Goal: Information Seeking & Learning: Learn about a topic

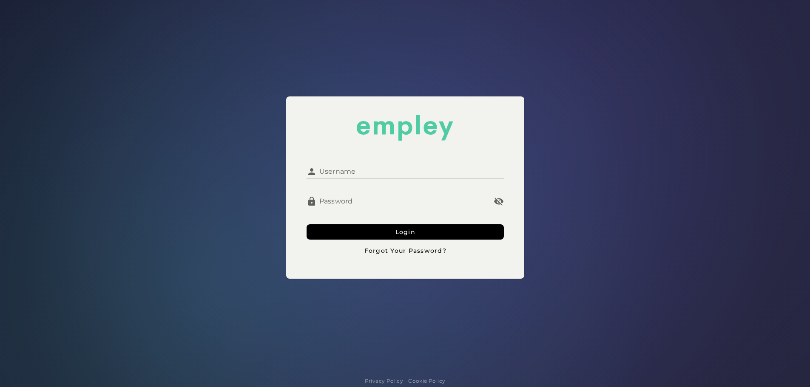
click at [370, 175] on input "Username" at bounding box center [410, 168] width 187 height 20
click at [348, 170] on input "Username" at bounding box center [410, 168] width 187 height 20
type input "**********"
click at [340, 233] on button "Login" at bounding box center [404, 231] width 197 height 15
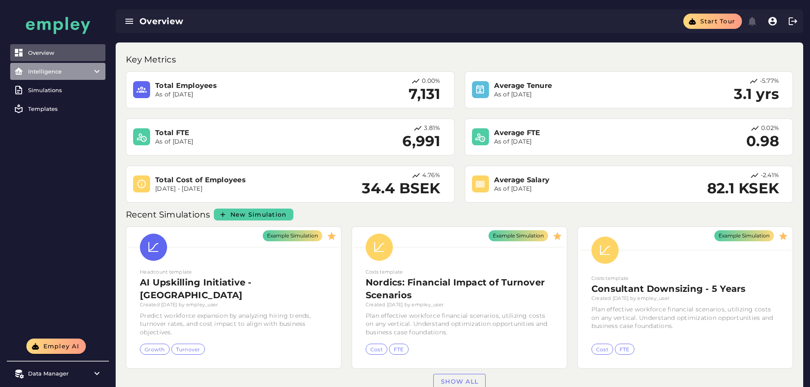
click at [31, 72] on div "Intelligence" at bounding box center [58, 71] width 60 height 7
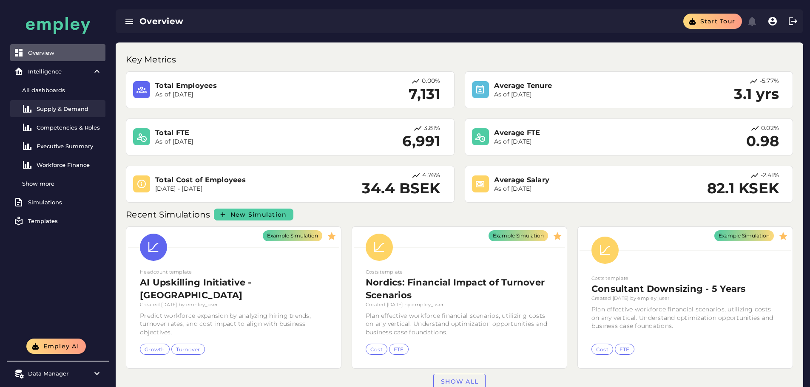
click at [51, 112] on div "Supply & Demand" at bounding box center [69, 108] width 65 height 7
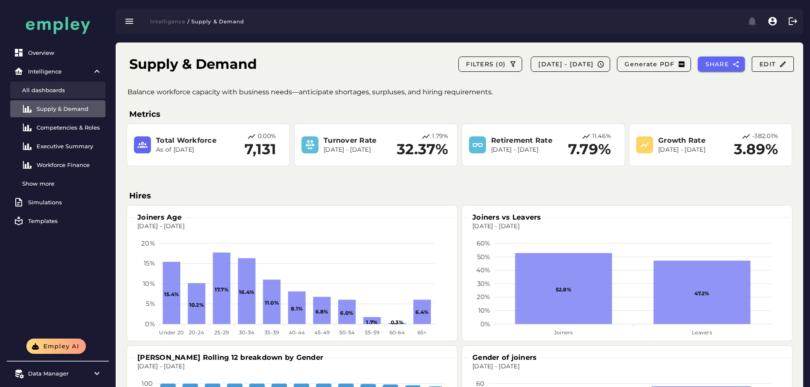
click at [53, 89] on div "All dashboards" at bounding box center [62, 90] width 80 height 7
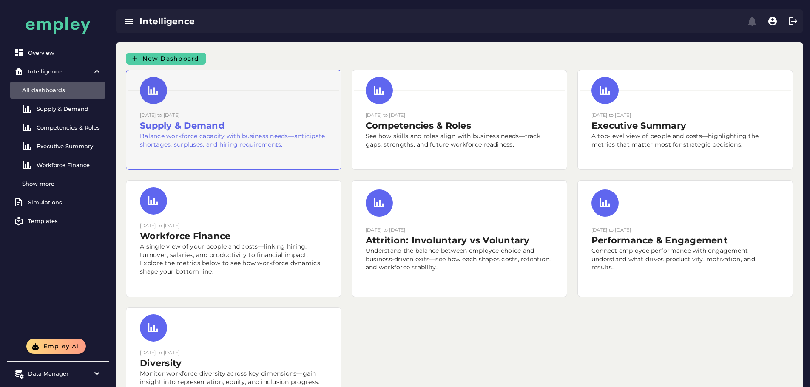
click at [220, 132] on h2 "Supply & Demand" at bounding box center [233, 125] width 187 height 13
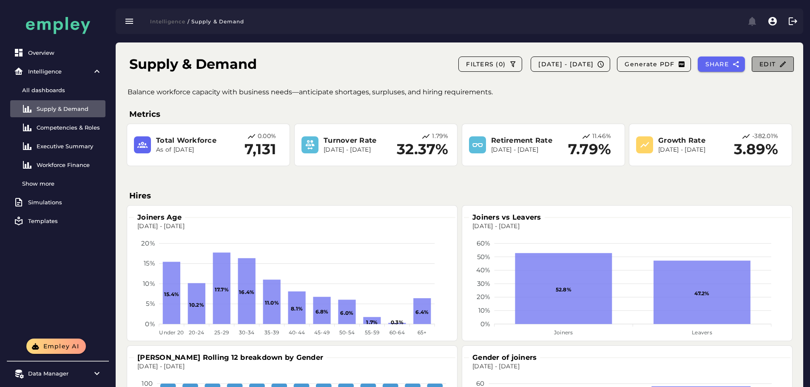
click at [788, 68] on button "Edit" at bounding box center [772, 64] width 42 height 15
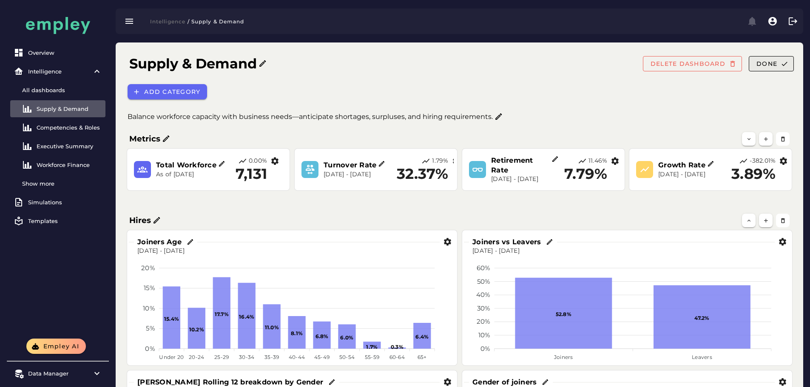
click at [786, 68] on button "Done" at bounding box center [770, 63] width 45 height 15
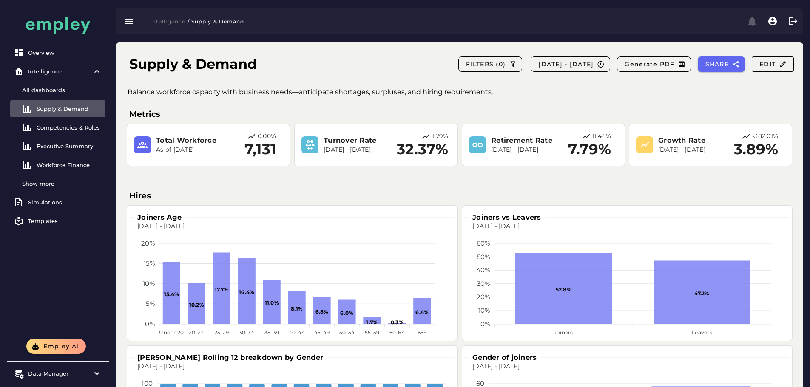
click at [344, 68] on div "Supply & Demand FILTERS [PHONE_NUMBER][DATE] - [DATE] Generate PDF SHARE Edit" at bounding box center [461, 65] width 678 height 30
click at [344, 68] on div "Supply & Demand FILTERS (0) 2023-12-01 - 2024-12-31 Generate PDF SHARE Edit" at bounding box center [461, 65] width 678 height 30
drag, startPoint x: 344, startPoint y: 68, endPoint x: 331, endPoint y: 70, distance: 13.7
click at [343, 68] on div "Supply & Demand FILTERS (0) 2023-12-01 - 2024-12-31 Generate PDF SHARE Edit" at bounding box center [461, 65] width 678 height 30
click at [343, 86] on div "Supply & Demand FILTERS (0) 2023-12-01 - 2024-12-31 Generate PDF SHARE Edit Bal…" at bounding box center [459, 269] width 687 height 453
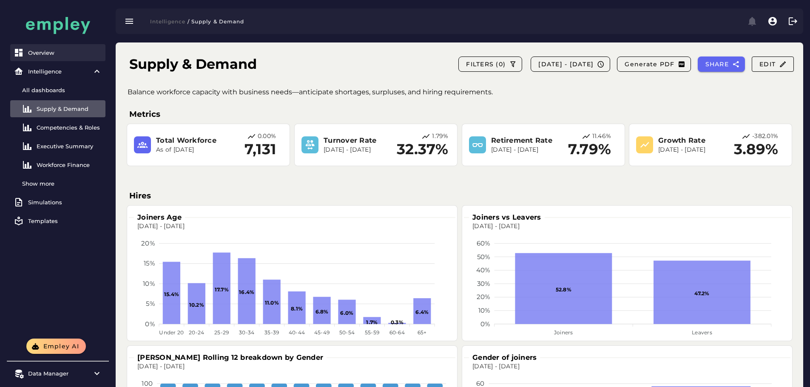
click at [46, 55] on div "Overview" at bounding box center [65, 52] width 74 height 7
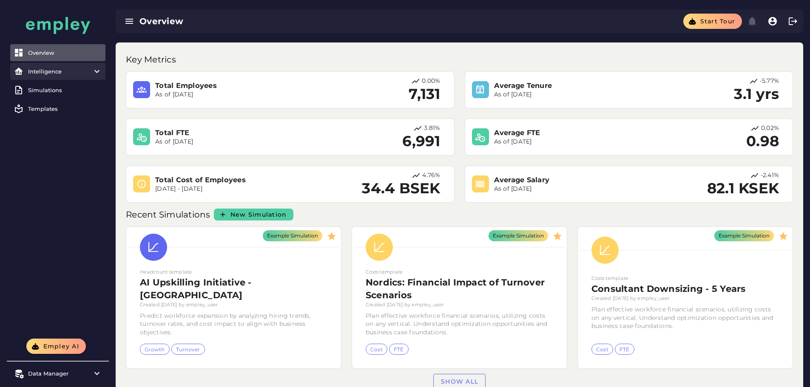
click at [52, 72] on div "Intelligence" at bounding box center [58, 71] width 60 height 7
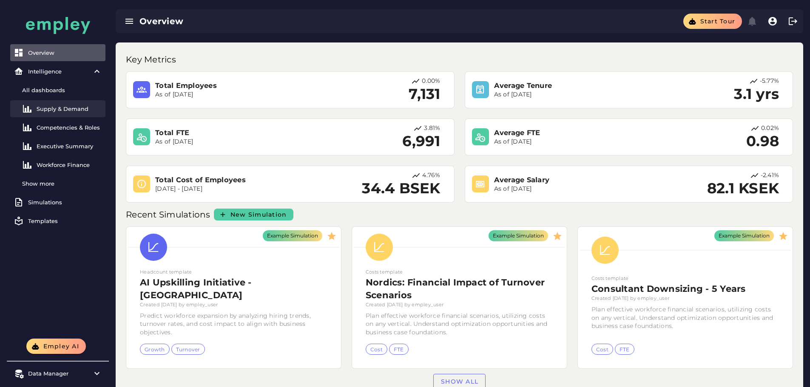
click at [62, 115] on link "Supply & Demand" at bounding box center [57, 108] width 95 height 17
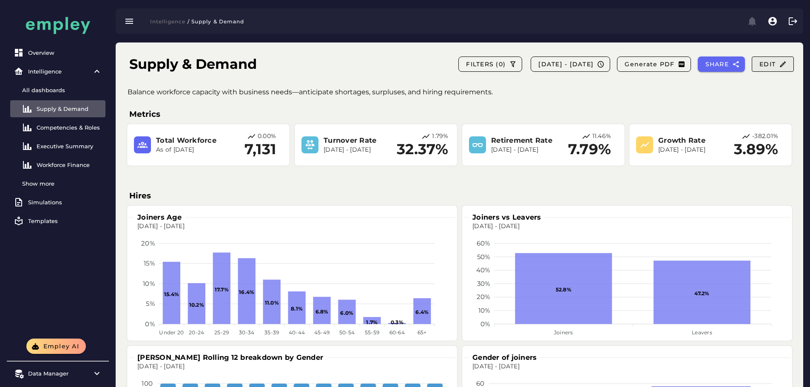
click at [775, 64] on span "Edit" at bounding box center [773, 64] width 28 height 8
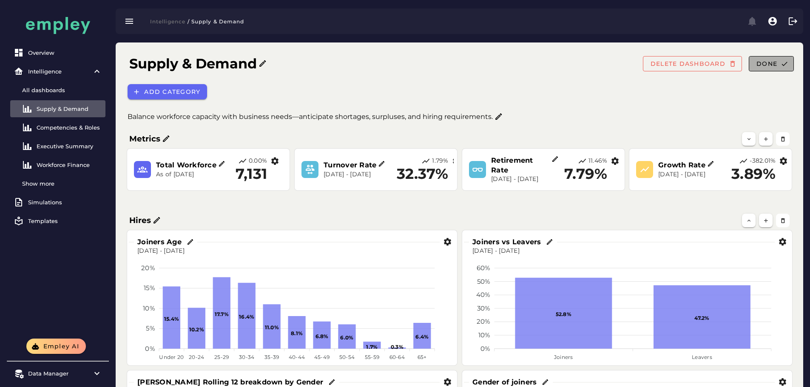
click at [769, 67] on span "Done" at bounding box center [766, 64] width 21 height 8
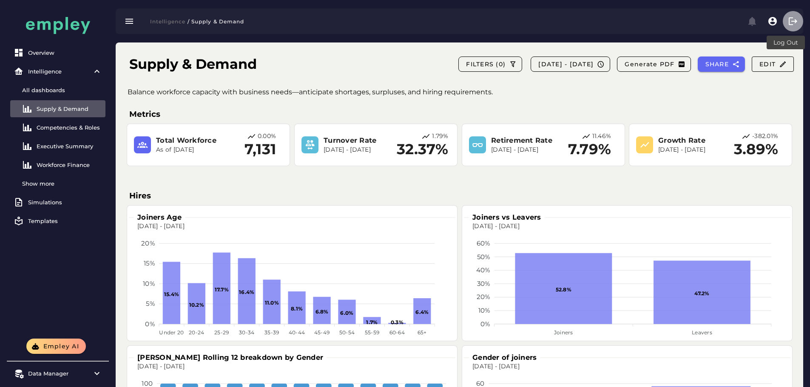
click at [785, 20] on button "button" at bounding box center [792, 21] width 20 height 20
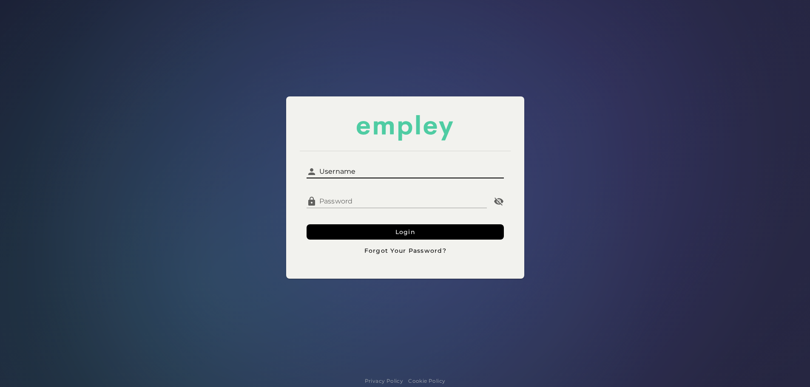
click at [363, 173] on input "Username" at bounding box center [410, 168] width 187 height 20
type input "**********"
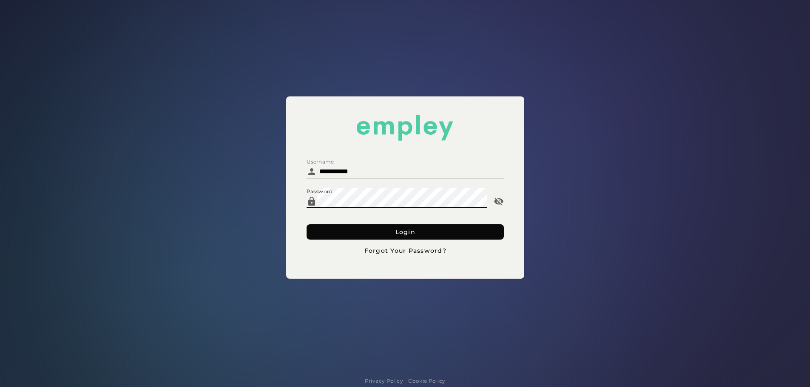
click at [389, 230] on button "Login" at bounding box center [404, 231] width 197 height 15
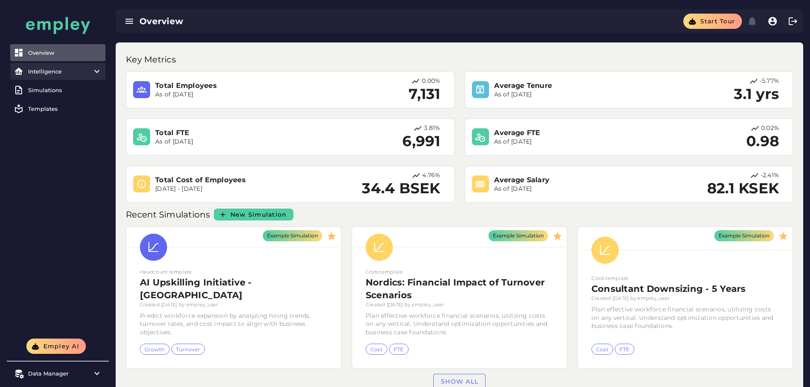
click at [56, 67] on item\) "Intelligence" at bounding box center [57, 71] width 95 height 17
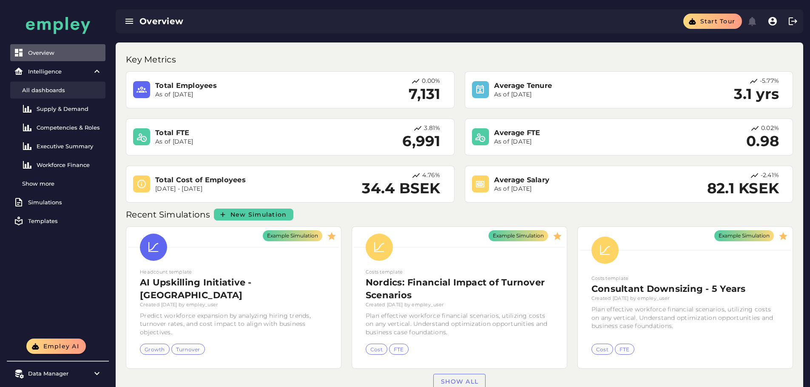
click at [51, 94] on link "All dashboards" at bounding box center [57, 90] width 95 height 17
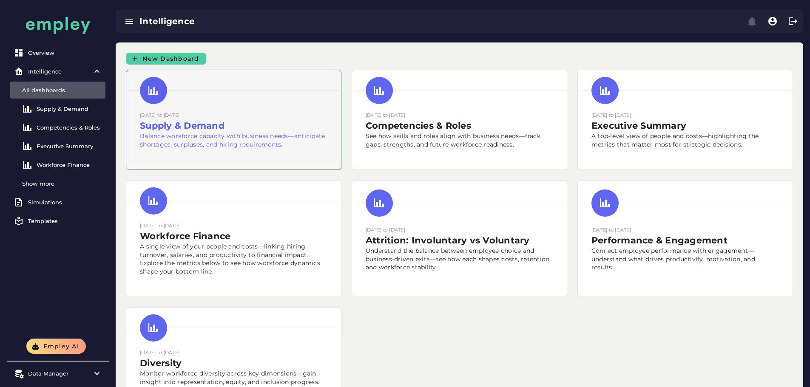
click at [179, 118] on small "[DATE] to [DATE]" at bounding box center [160, 115] width 40 height 6
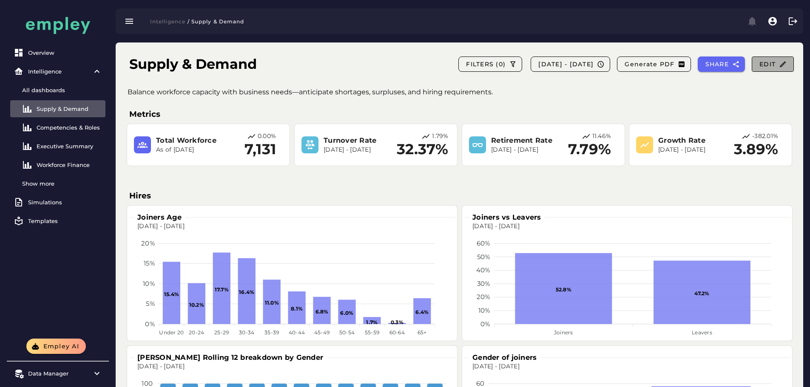
click at [780, 66] on icon "button" at bounding box center [783, 64] width 8 height 8
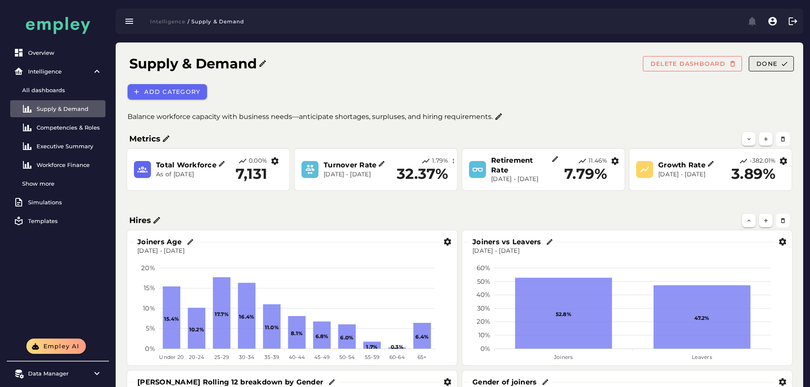
click at [792, 66] on button "Done" at bounding box center [770, 63] width 45 height 15
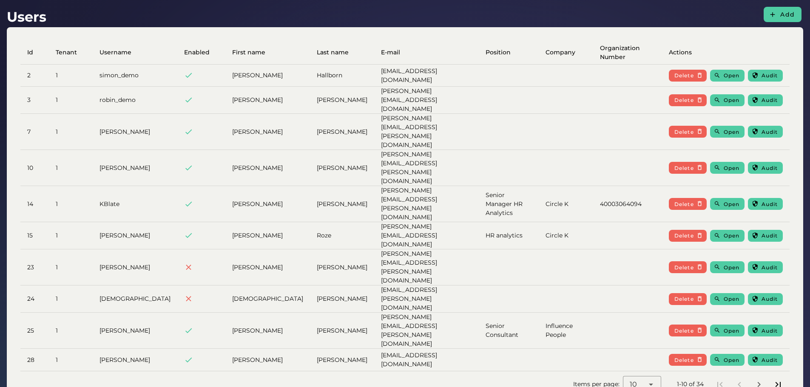
click at [777, 377] on button "Last page" at bounding box center [777, 384] width 15 height 15
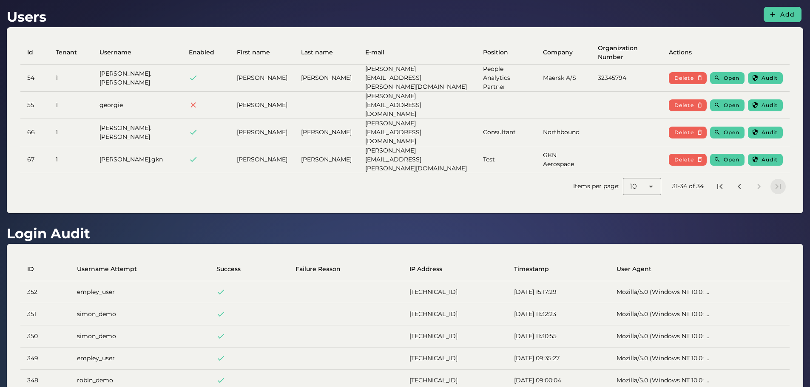
click at [777, 303] on td "Mozilla/5.0 (Windows NT 10.0; ..." at bounding box center [699, 314] width 180 height 22
click at [721, 181] on icon "First page" at bounding box center [719, 186] width 10 height 10
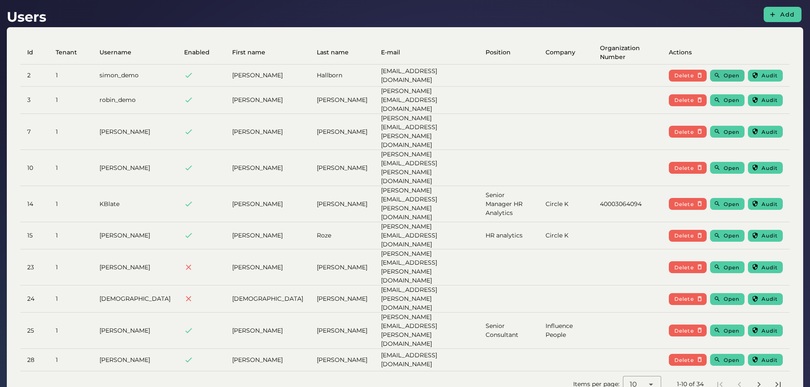
click at [739, 75] on span "Open" at bounding box center [731, 75] width 16 height 6
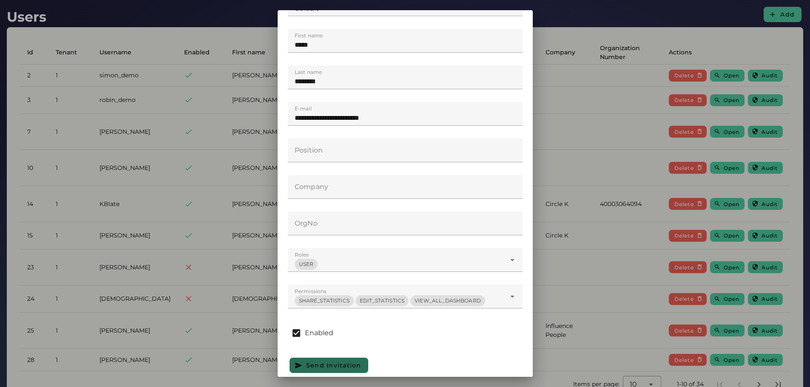
scroll to position [85, 0]
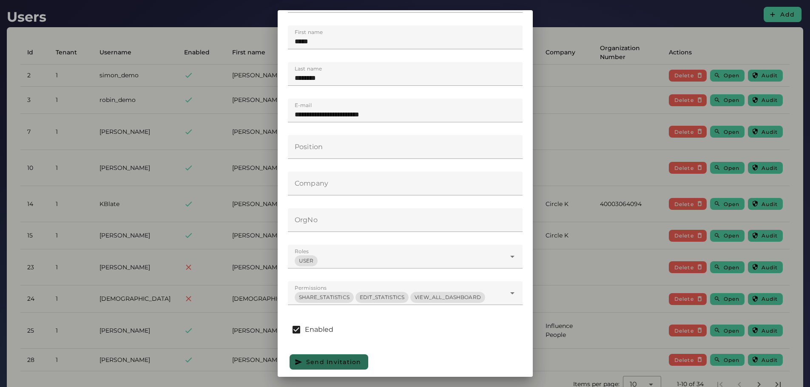
click at [238, 315] on div at bounding box center [405, 193] width 810 height 387
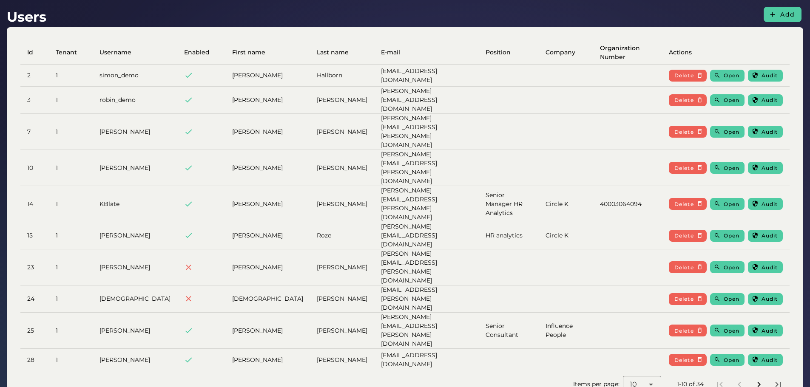
click at [759, 380] on icon "Next page" at bounding box center [759, 385] width 10 height 10
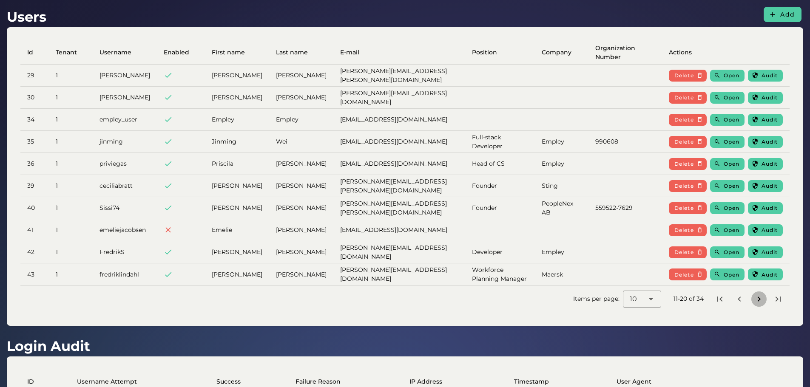
click at [755, 295] on icon "Next page" at bounding box center [759, 299] width 10 height 10
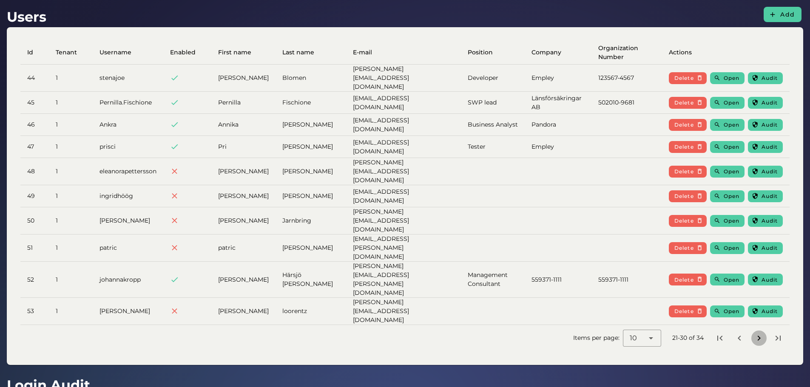
click at [757, 333] on icon "Next page" at bounding box center [759, 338] width 10 height 10
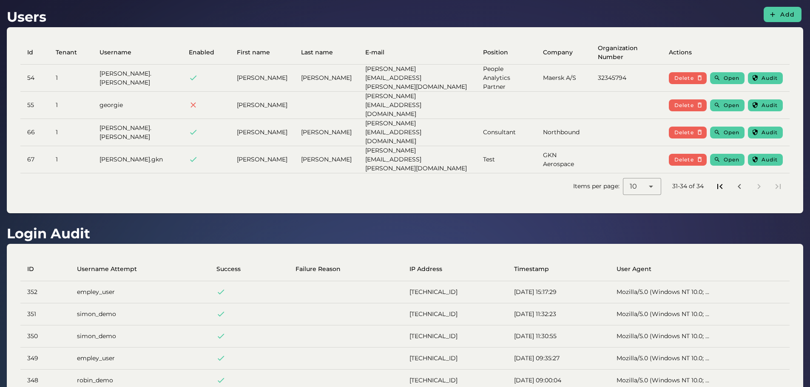
click at [716, 181] on icon "First page" at bounding box center [719, 186] width 10 height 10
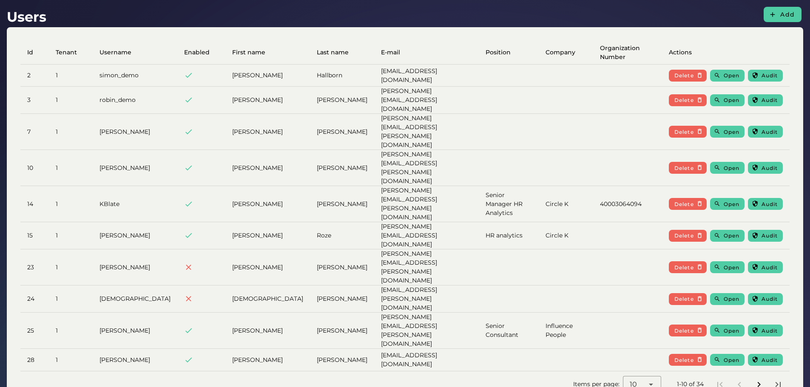
click at [756, 380] on icon "Next page" at bounding box center [759, 385] width 10 height 10
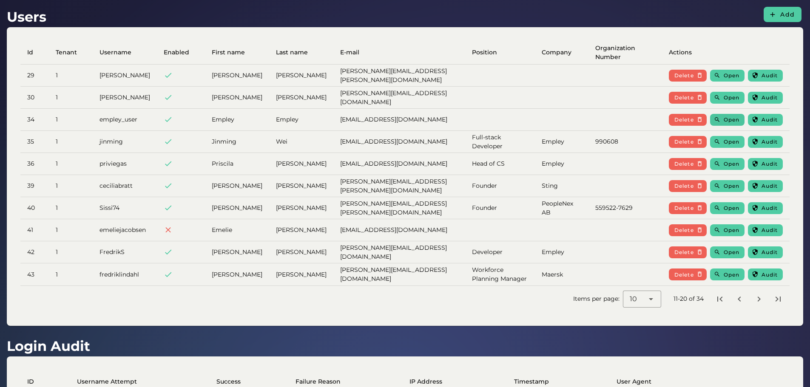
click at [738, 124] on button "Open" at bounding box center [727, 120] width 34 height 12
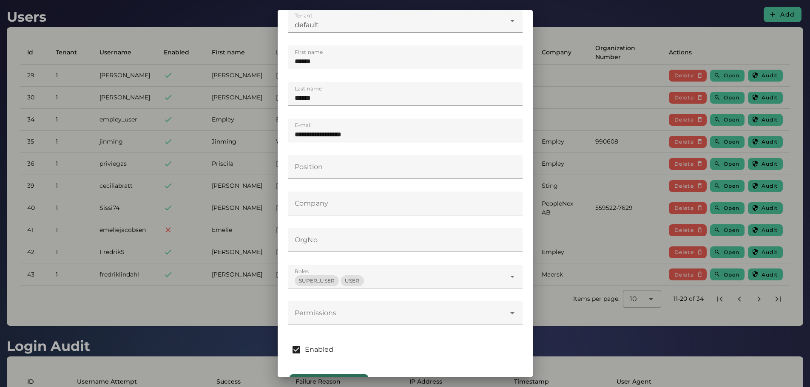
scroll to position [110, 0]
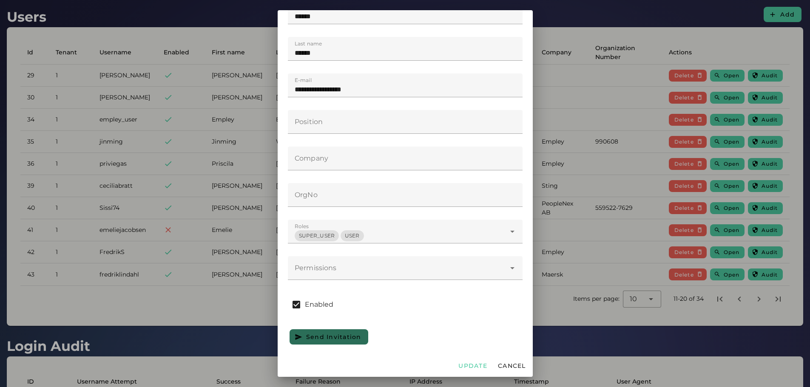
click at [388, 262] on div at bounding box center [397, 268] width 218 height 24
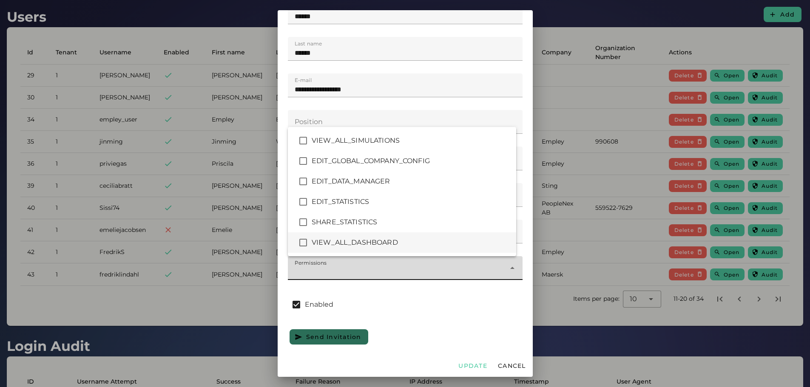
click at [379, 243] on div "VIEW_ALL_DASHBOARD" at bounding box center [411, 243] width 198 height 10
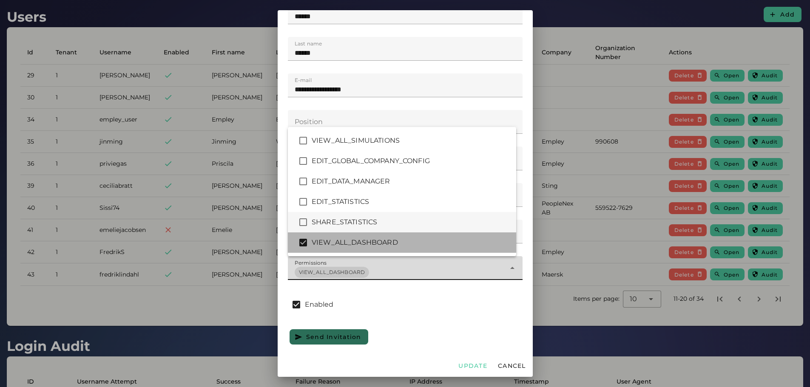
click at [372, 218] on div "SHARE_STATISTICS" at bounding box center [411, 222] width 198 height 10
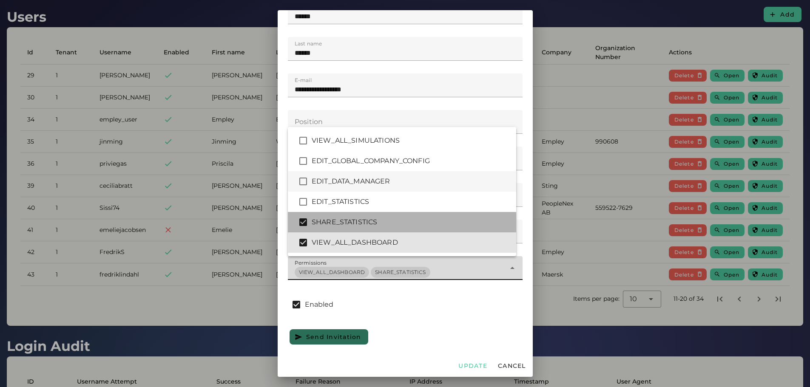
click at [369, 193] on div "EDIT_STATISTICS" at bounding box center [402, 202] width 228 height 20
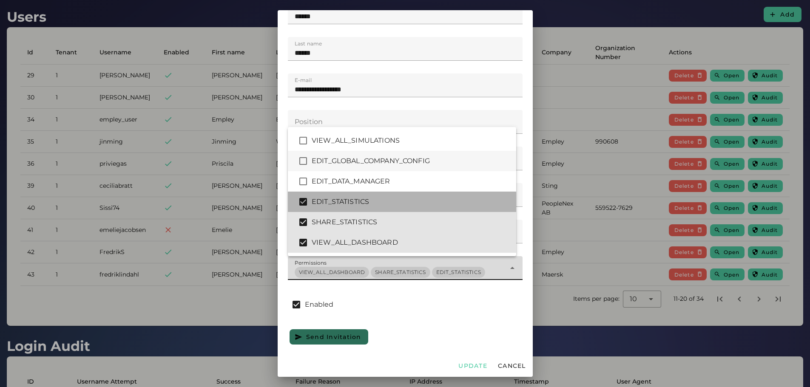
click at [372, 167] on div "EDIT_GLOBAL_COMPANY_CONFIG" at bounding box center [402, 161] width 228 height 20
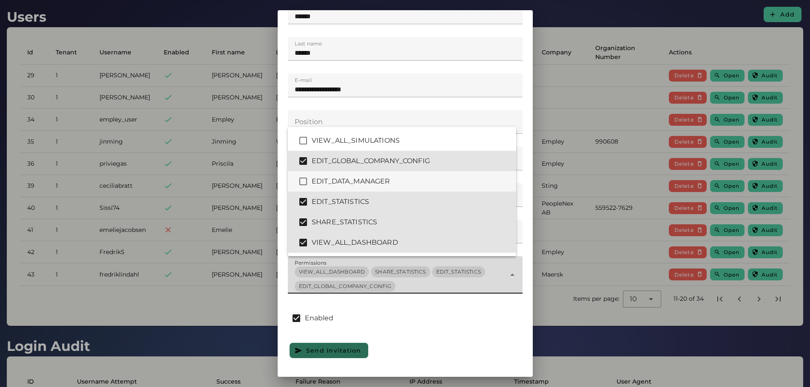
click at [361, 176] on div "EDIT_DATA_MANAGER" at bounding box center [402, 181] width 228 height 20
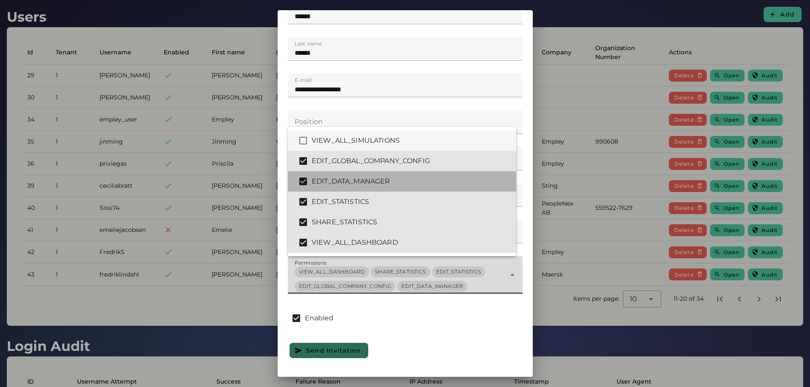
click at [368, 140] on div "VIEW_ALL_SIMULATIONS" at bounding box center [411, 141] width 198 height 10
type input "**********"
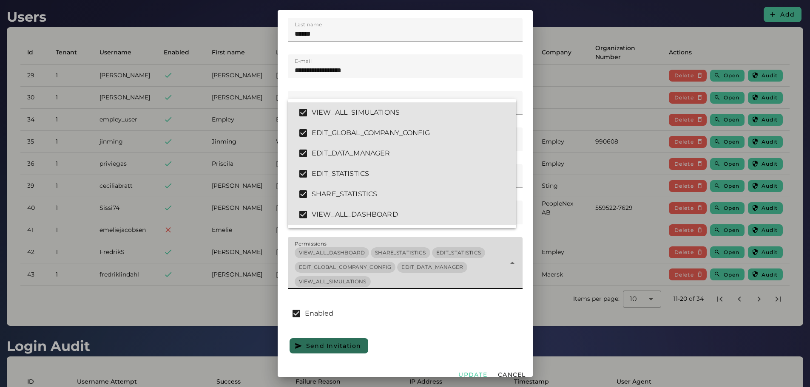
scroll to position [138, 0]
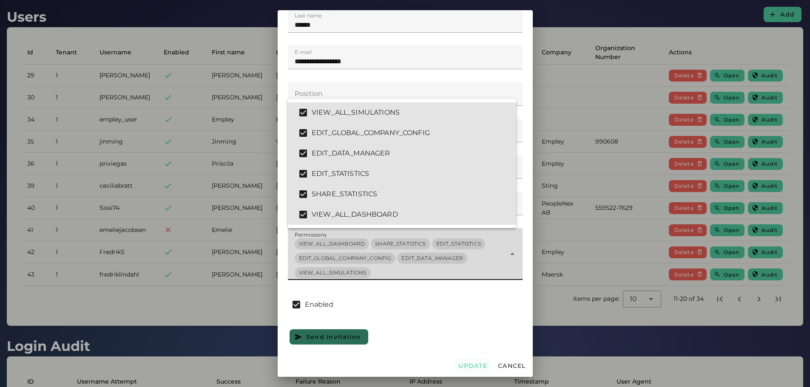
click at [483, 367] on button "Update" at bounding box center [472, 365] width 36 height 15
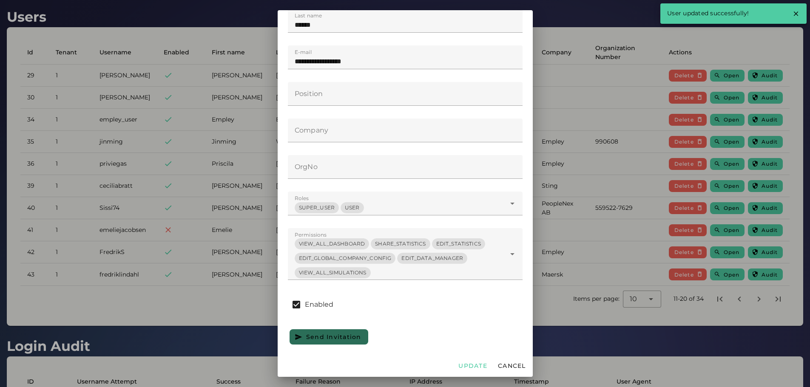
click at [583, 20] on div at bounding box center [405, 193] width 810 height 387
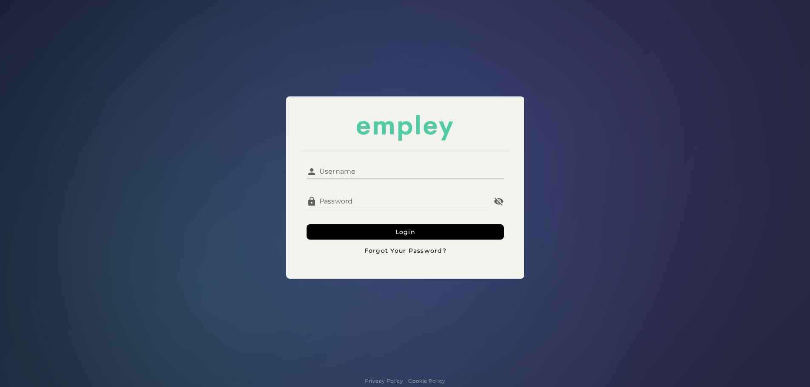
click at [352, 169] on input "Username" at bounding box center [410, 168] width 187 height 20
type input "**********"
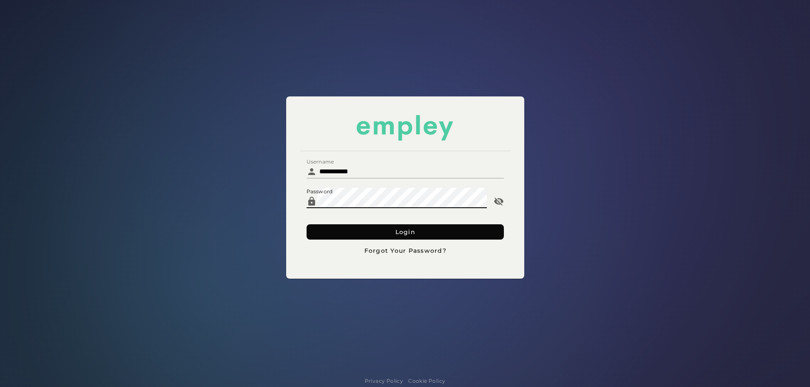
click at [338, 235] on button "Login" at bounding box center [404, 231] width 197 height 15
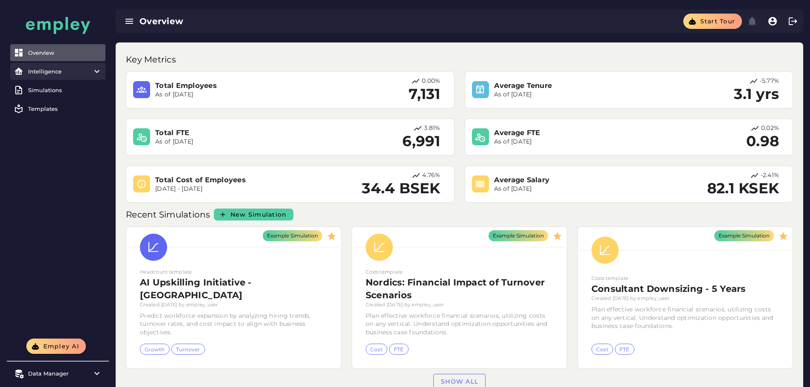
click at [83, 71] on div "Intelligence" at bounding box center [58, 71] width 60 height 7
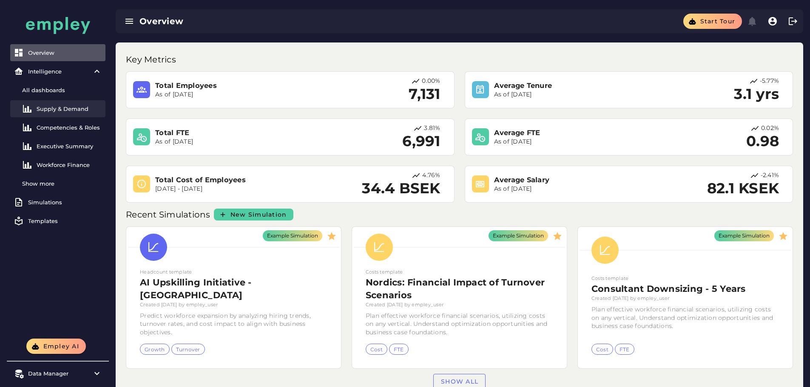
click at [40, 108] on div "Supply & Demand" at bounding box center [69, 108] width 65 height 7
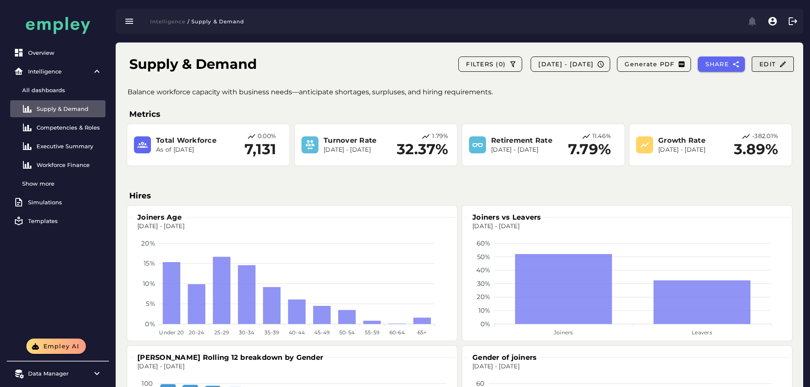
click at [770, 64] on span "Edit" at bounding box center [773, 64] width 28 height 8
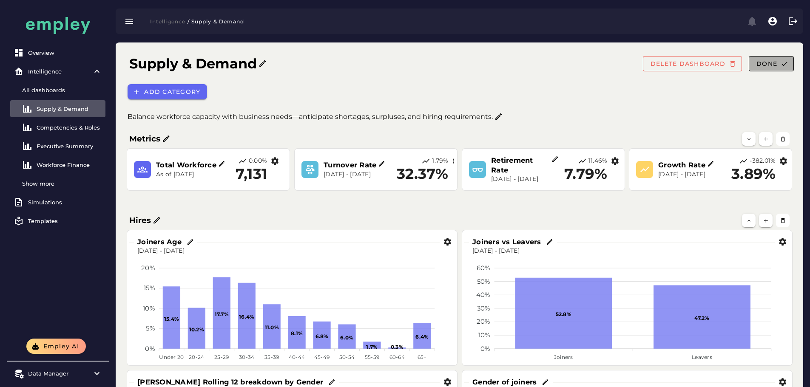
click at [779, 68] on button "Done" at bounding box center [770, 63] width 45 height 15
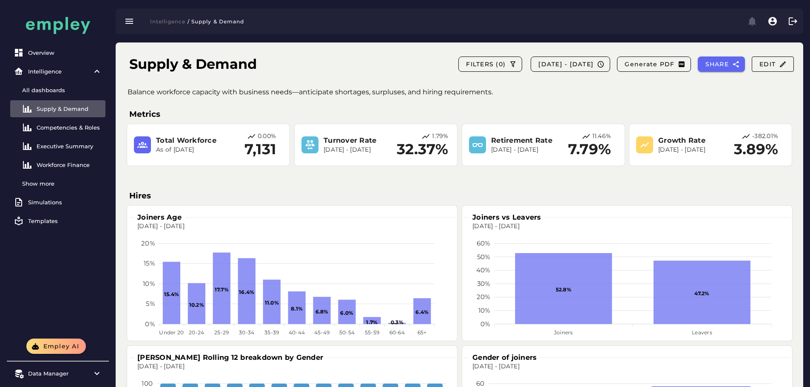
click at [332, 55] on div "Supply & Demand FILTERS (0) 2023-12-01 - 2024-12-31 Generate PDF SHARE Edit" at bounding box center [461, 65] width 678 height 30
click at [390, 67] on div "Supply & Demand FILTERS [PHONE_NUMBER][DATE] - [DATE] Generate PDF SHARE Edit" at bounding box center [461, 65] width 678 height 30
click at [67, 129] on div "Competencies & Roles" at bounding box center [69, 127] width 65 height 7
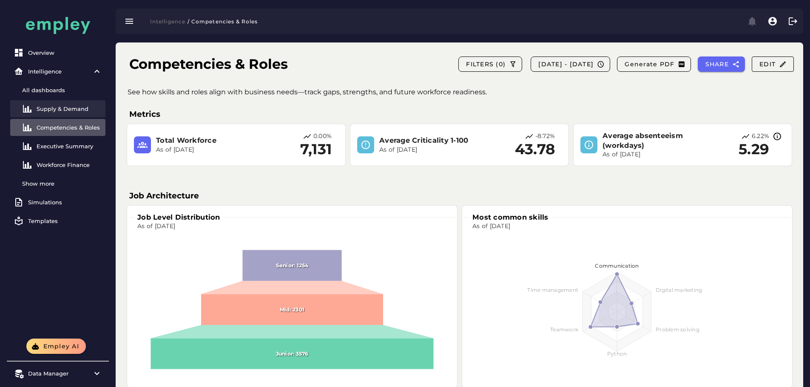
click at [73, 113] on link "Supply & Demand" at bounding box center [57, 108] width 95 height 17
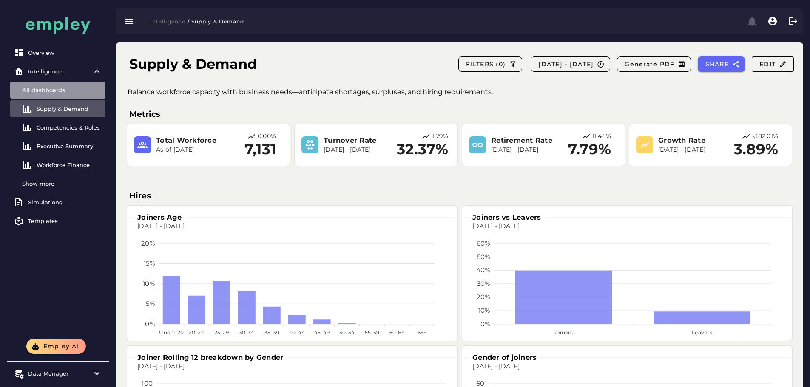
click at [76, 86] on link "All dashboards" at bounding box center [57, 90] width 95 height 17
